Goal: Information Seeking & Learning: Learn about a topic

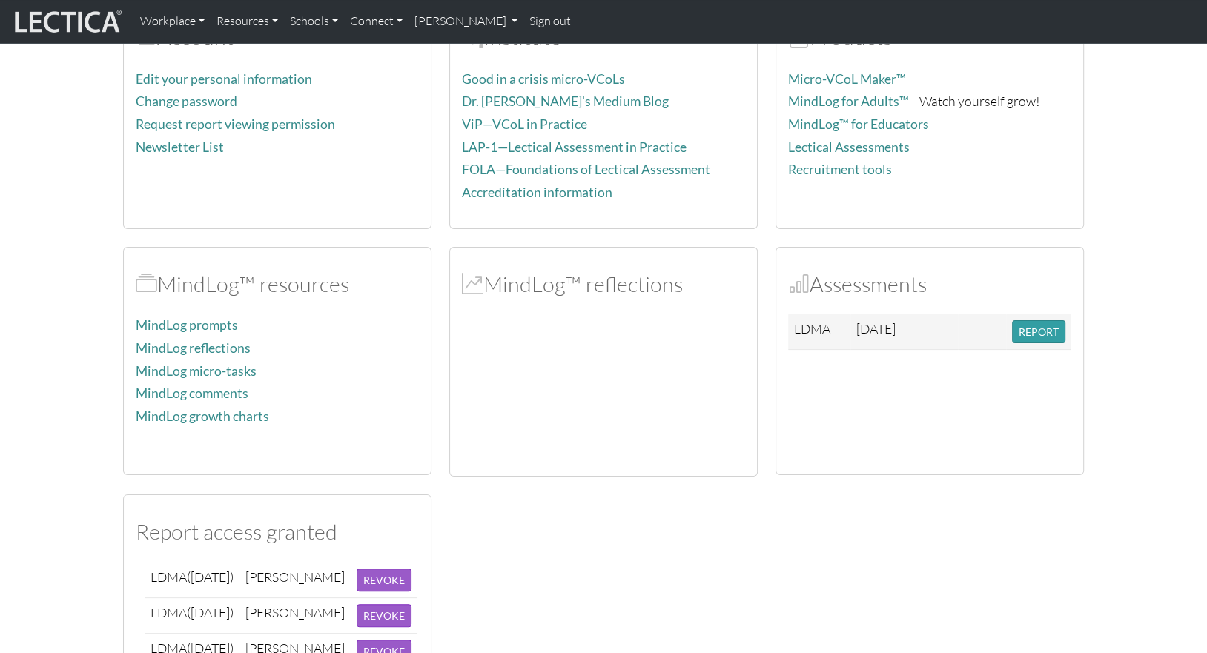
scroll to position [208, 0]
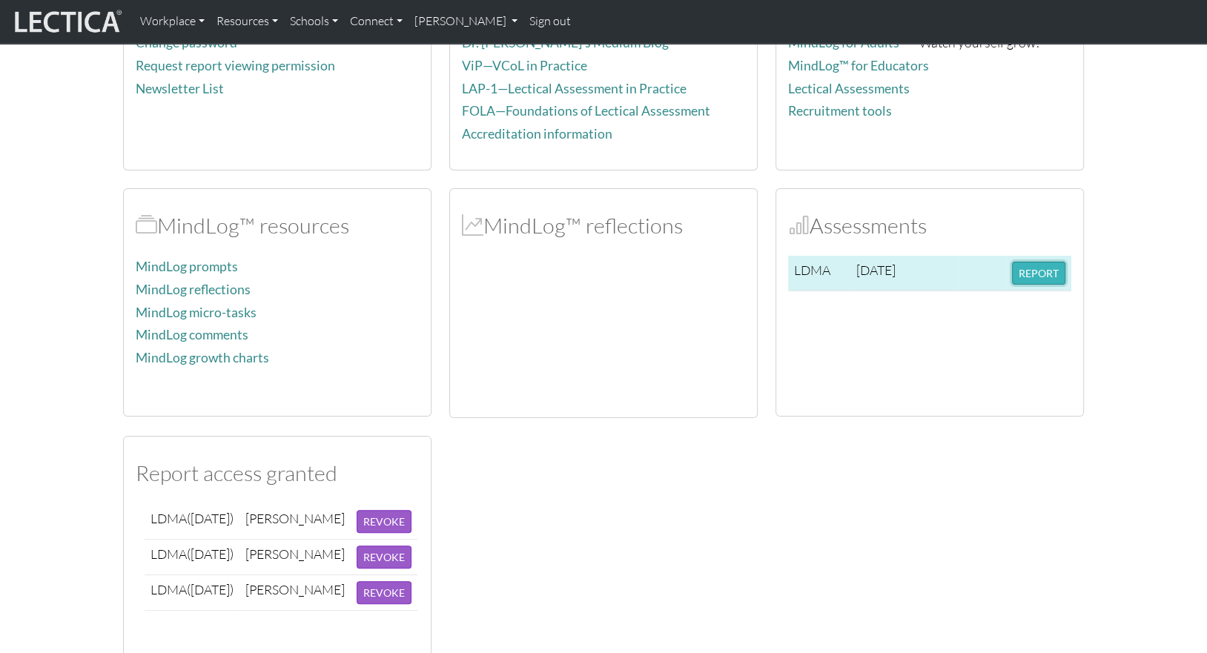
click at [1029, 276] on button "REPORT" at bounding box center [1038, 273] width 53 height 23
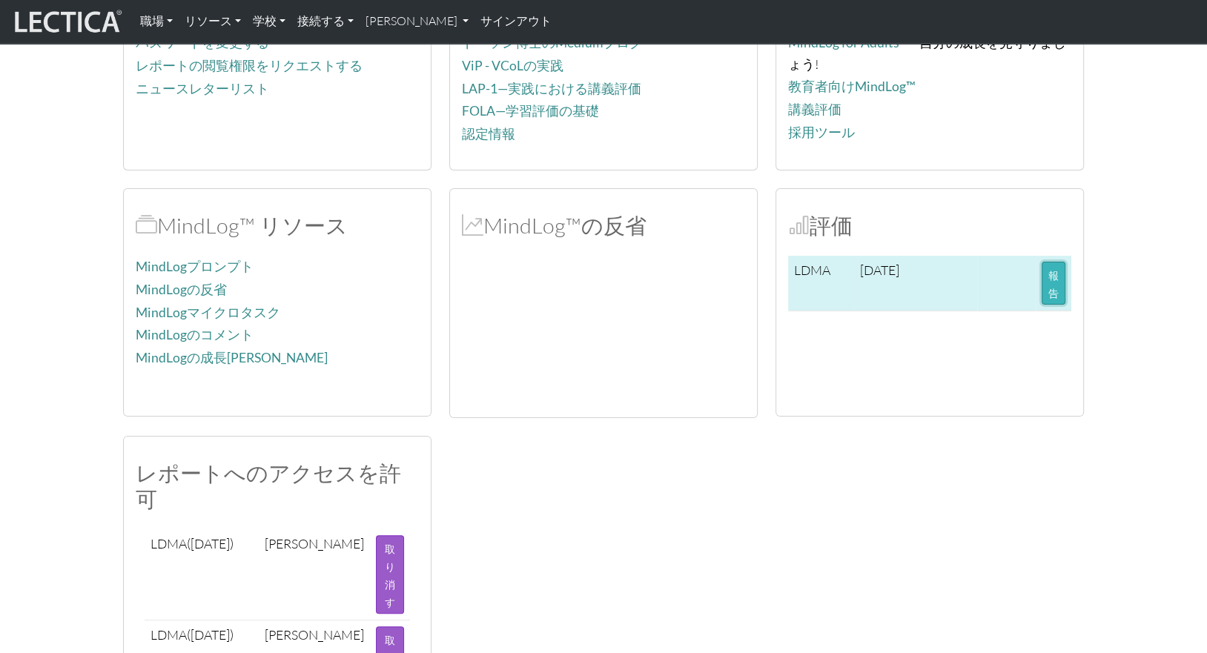
click at [1061, 276] on button "報告" at bounding box center [1053, 283] width 24 height 43
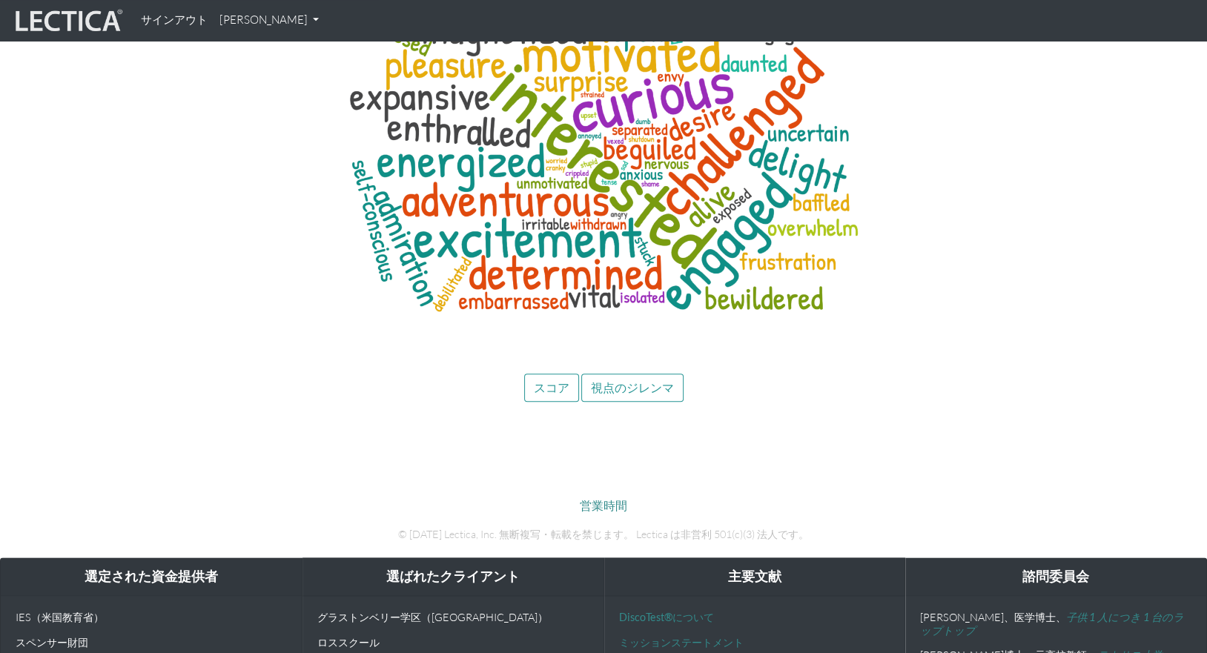
scroll to position [7129, 0]
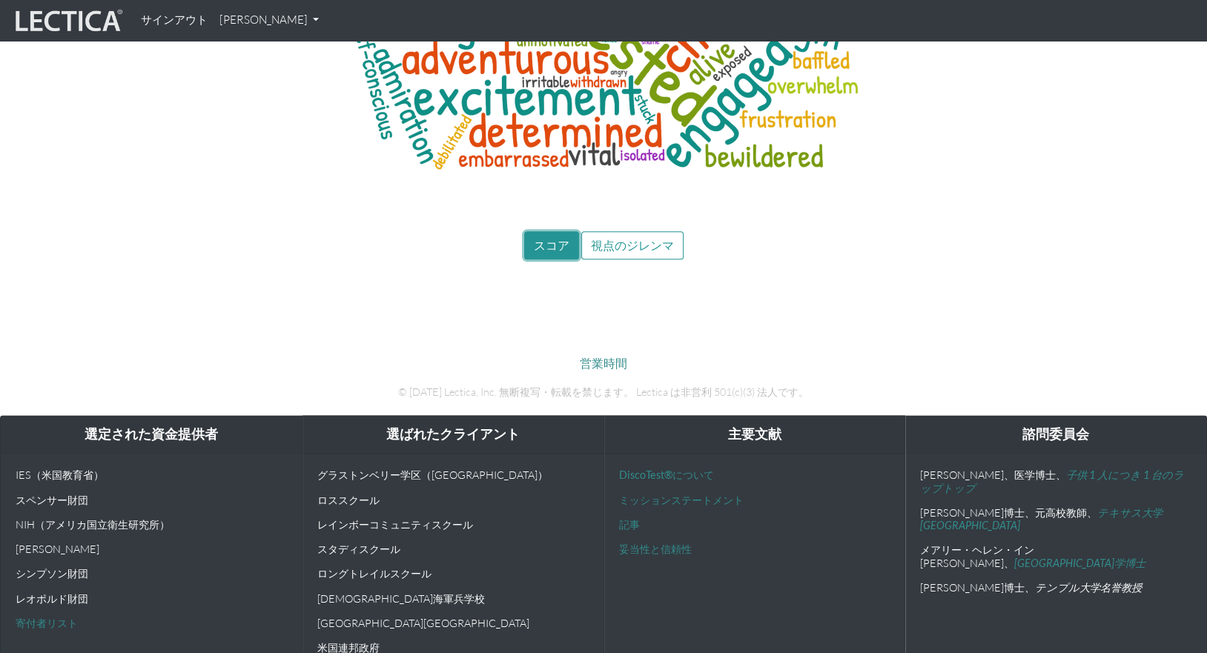
click at [558, 238] on font "スコア" at bounding box center [552, 245] width 36 height 14
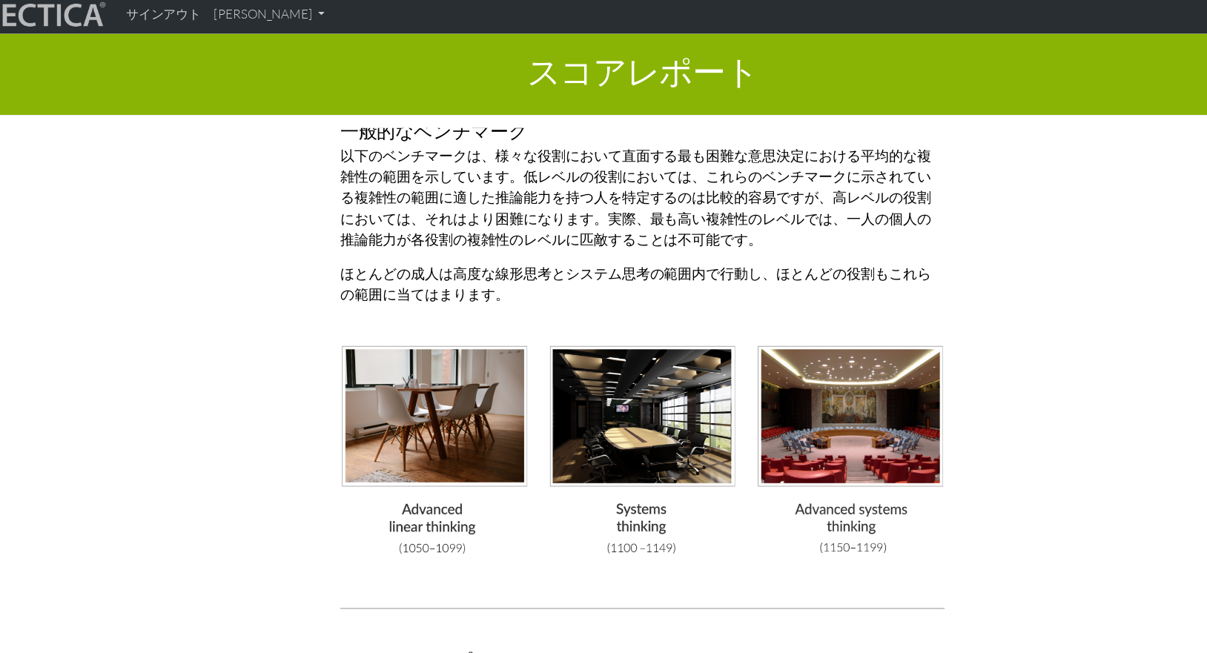
scroll to position [3896, 0]
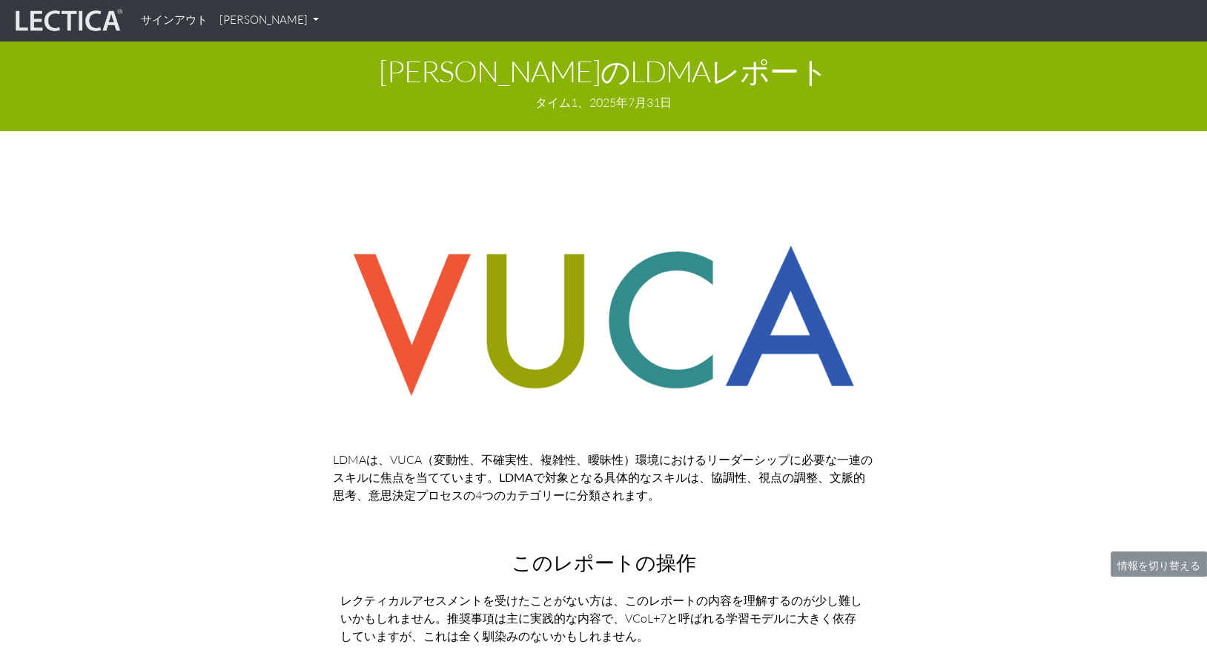
click at [709, 238] on img at bounding box center [603, 321] width 541 height 188
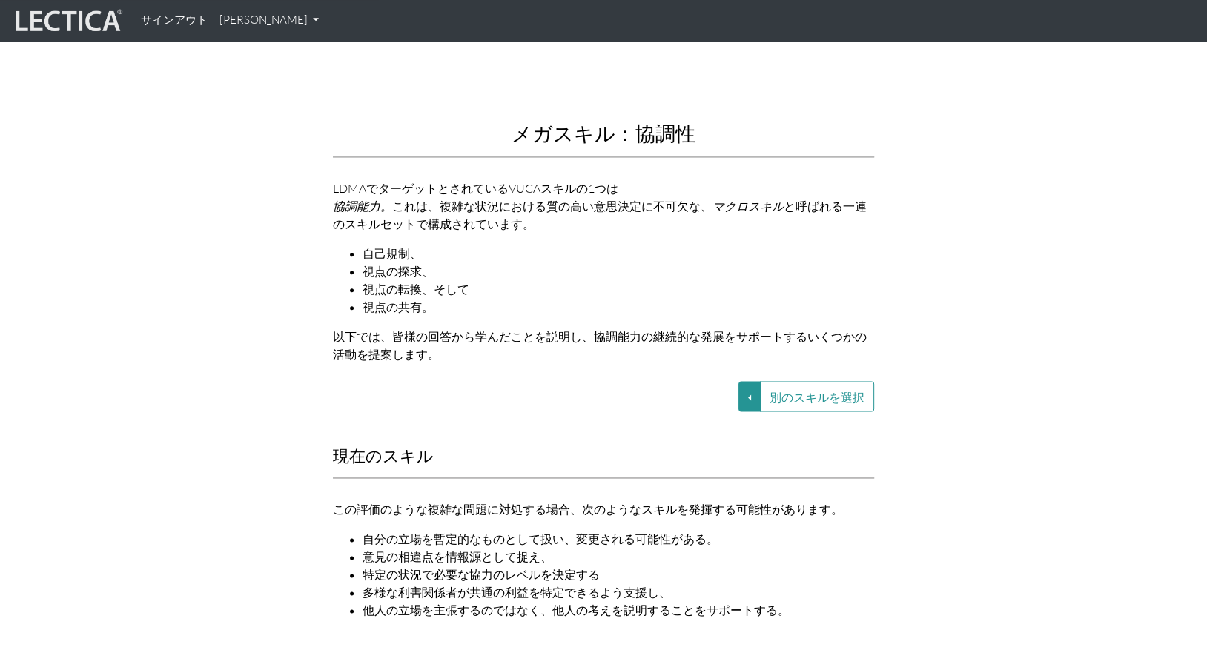
scroll to position [1760, 0]
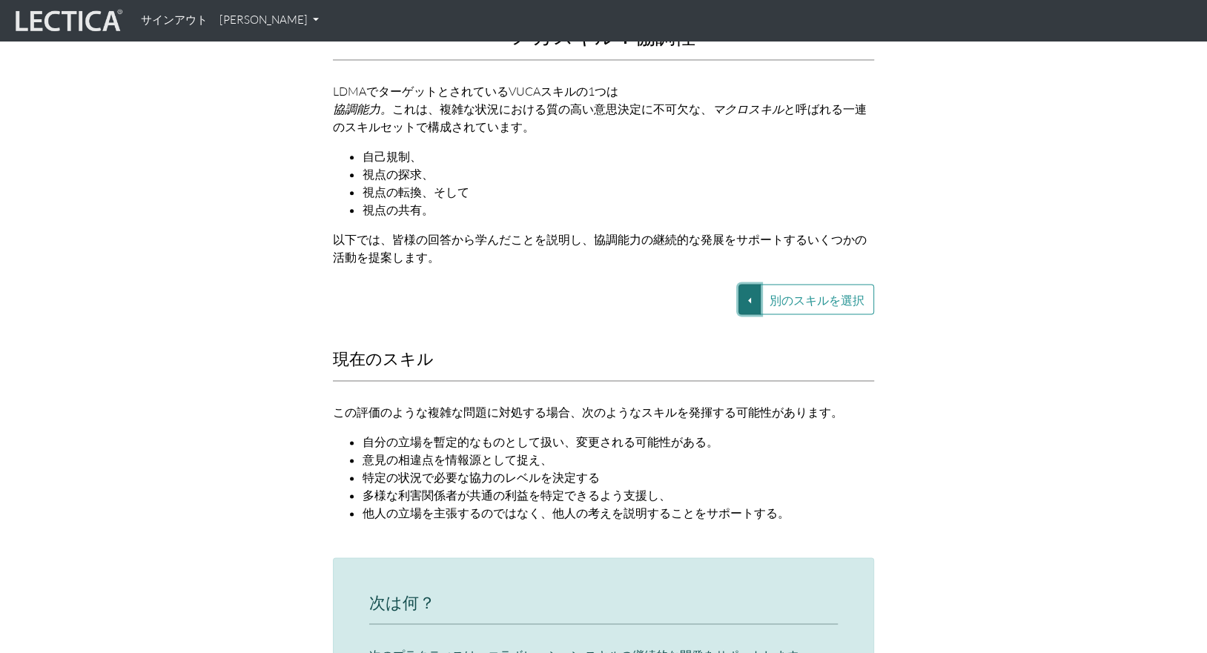
click at [748, 284] on button "別のスキルを選択" at bounding box center [749, 299] width 22 height 30
click at [666, 310] on font "VUCA—文脈的思考" at bounding box center [641, 316] width 89 height 13
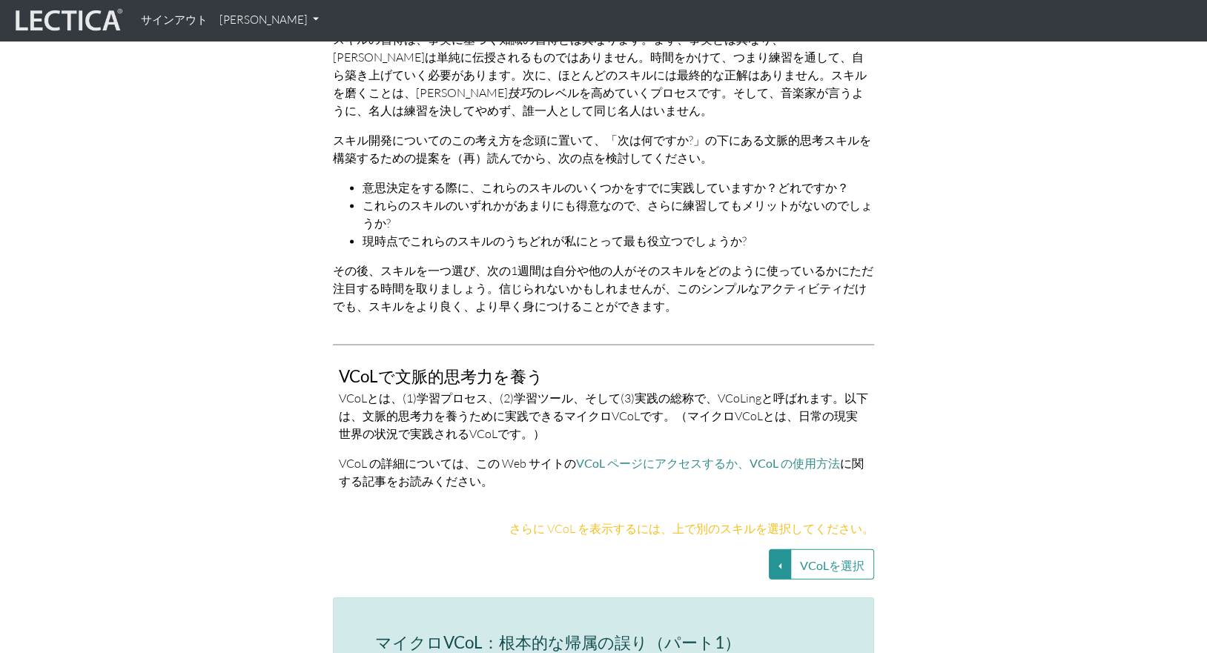
scroll to position [2992, 0]
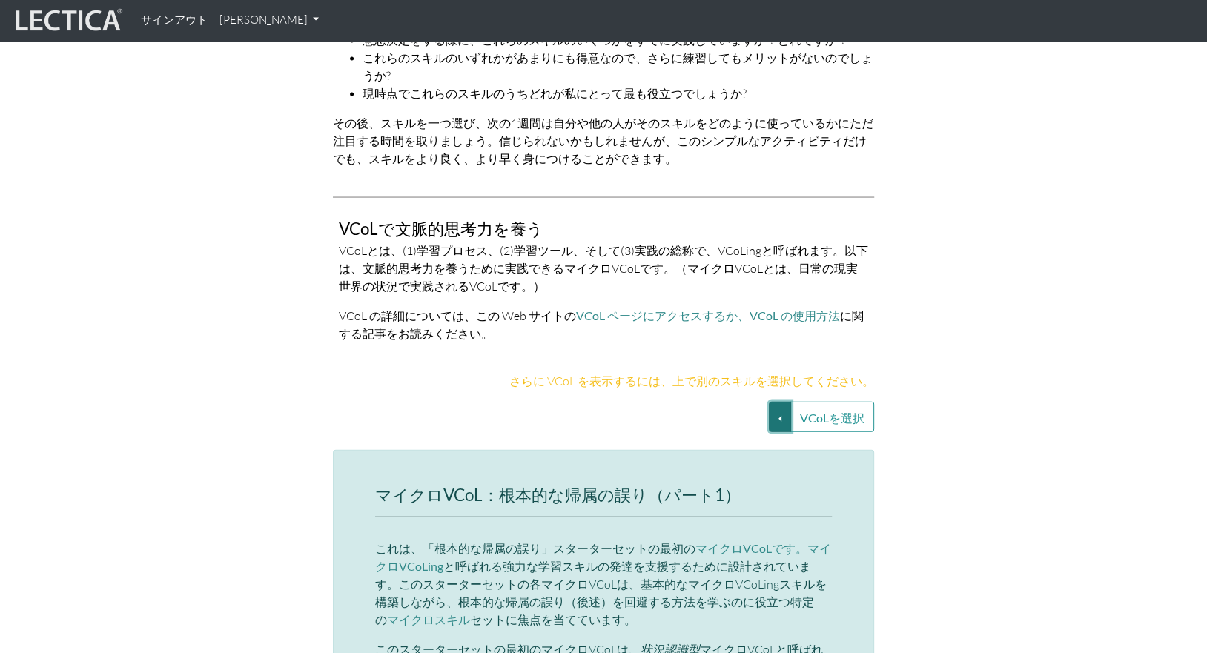
click at [777, 402] on button "VCoLを選択" at bounding box center [780, 417] width 22 height 30
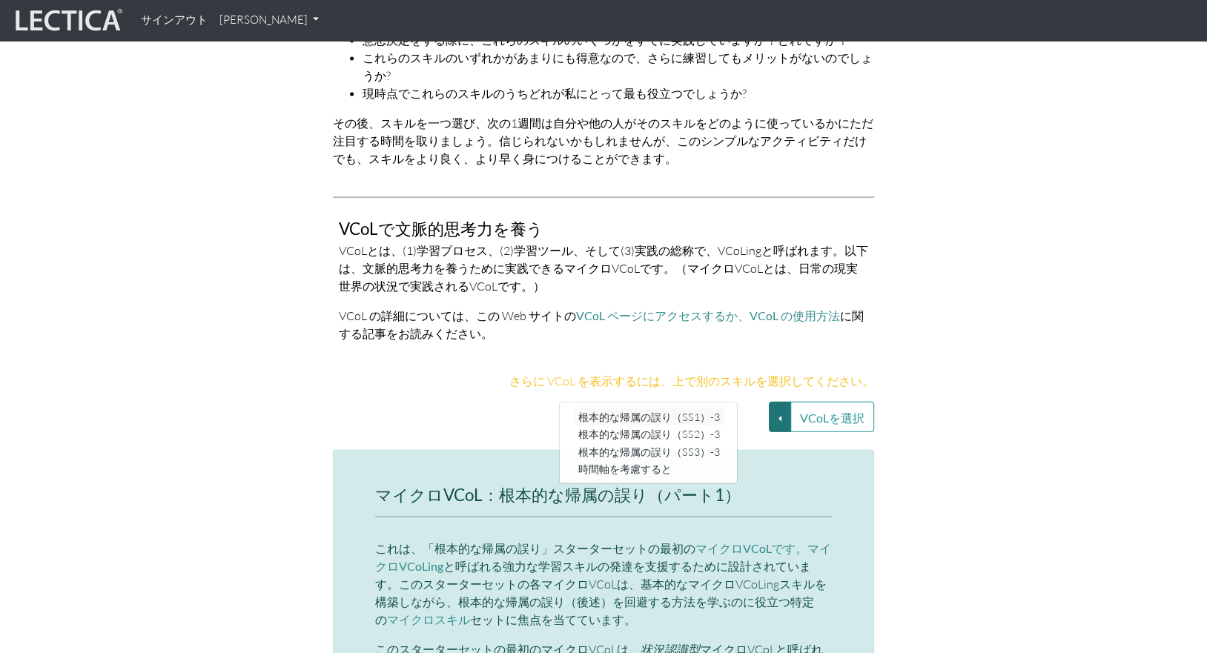
click at [621, 411] on font "根本的な帰属の誤り（SS1）-3" at bounding box center [649, 417] width 142 height 13
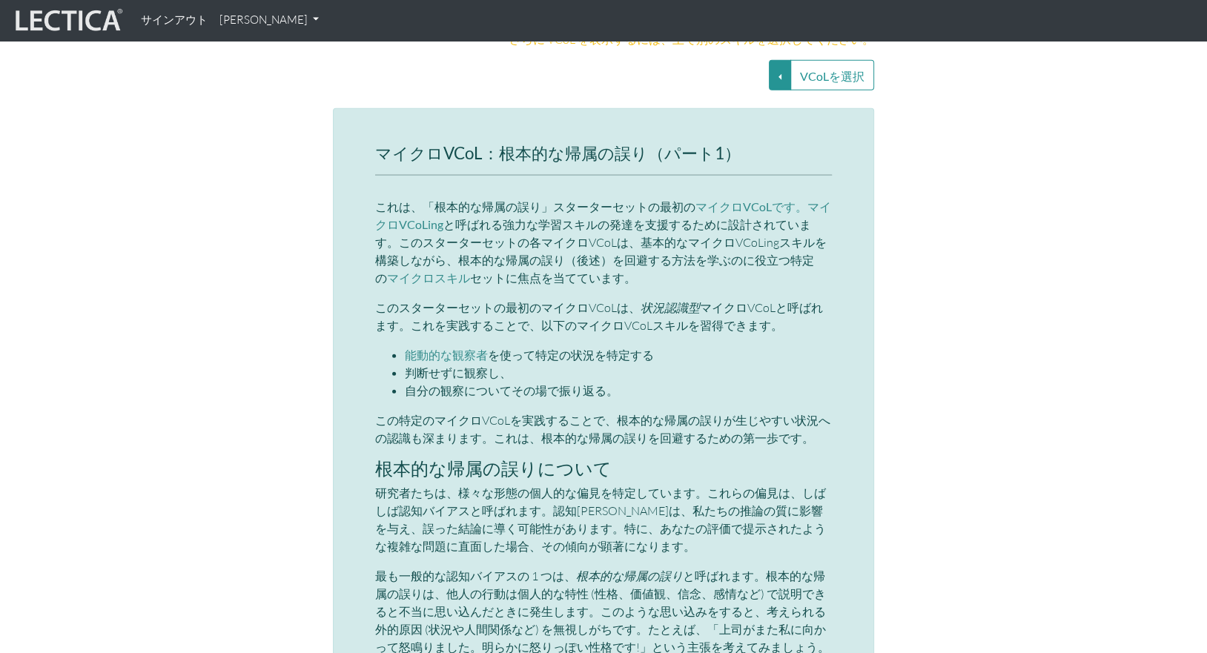
scroll to position [3347, 0]
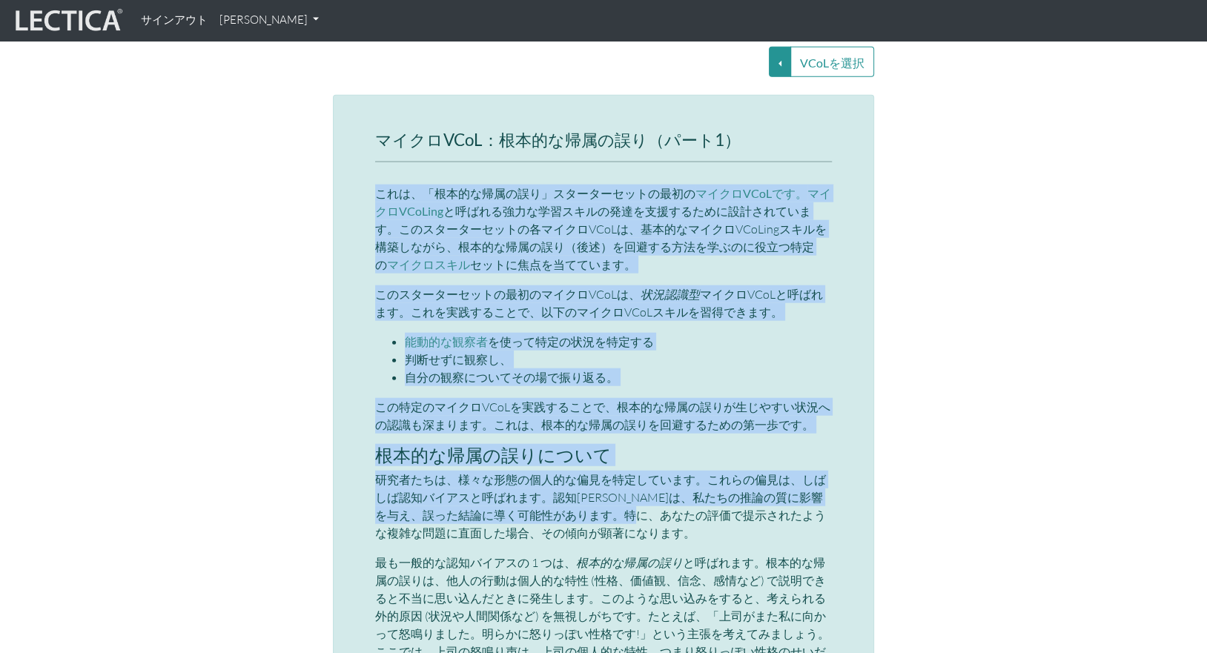
drag, startPoint x: 371, startPoint y: 172, endPoint x: 688, endPoint y: 489, distance: 448.6
click at [688, 489] on div "マイクロVCoL：根本的な帰属の誤り（パート1） これは、「根本的な帰属の誤り」スターターセットの 最初の マイクロVCoLです。 マイクロVCoLing と…" at bounding box center [603, 646] width 541 height 1102
click at [688, 488] on font "研究者たちは、様々な形態の個人的な偏見を特定しています。これらの偏見は、しばしば認知バイアスと呼ばれます。認知[PERSON_NAME]は、私たちの推論の質に…" at bounding box center [600, 506] width 451 height 68
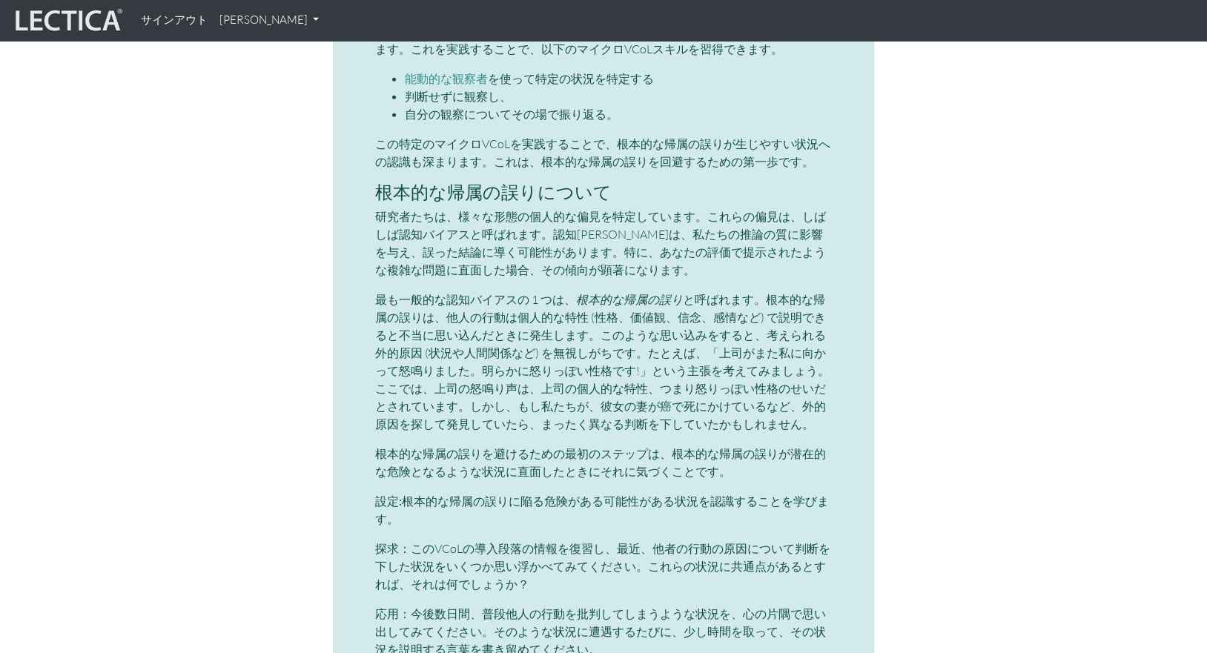
scroll to position [3608, 0]
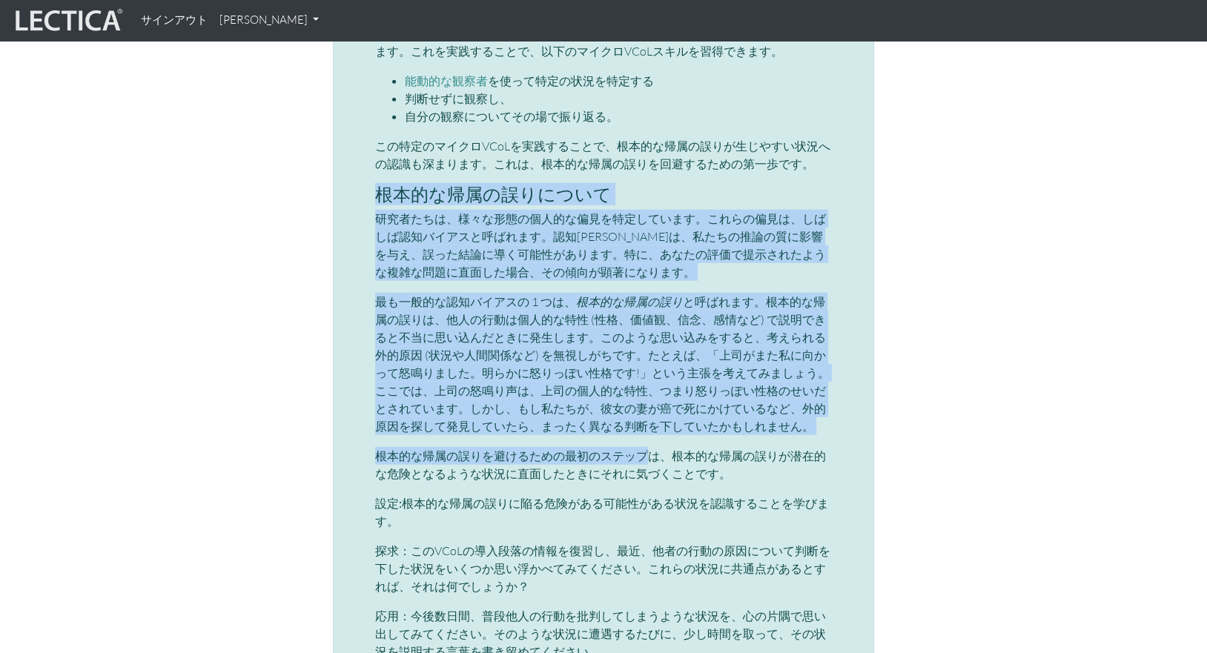
drag, startPoint x: 380, startPoint y: 167, endPoint x: 647, endPoint y: 438, distance: 380.5
click at [647, 439] on div "マイクロVCoL：根本的な帰属の誤り（パート1） これは、「根本的な帰属の誤り」スターターセットの 最初の マイクロVCoLです。 マイクロVCoLing と…" at bounding box center [603, 385] width 457 height 1030
